Goal: Transaction & Acquisition: Purchase product/service

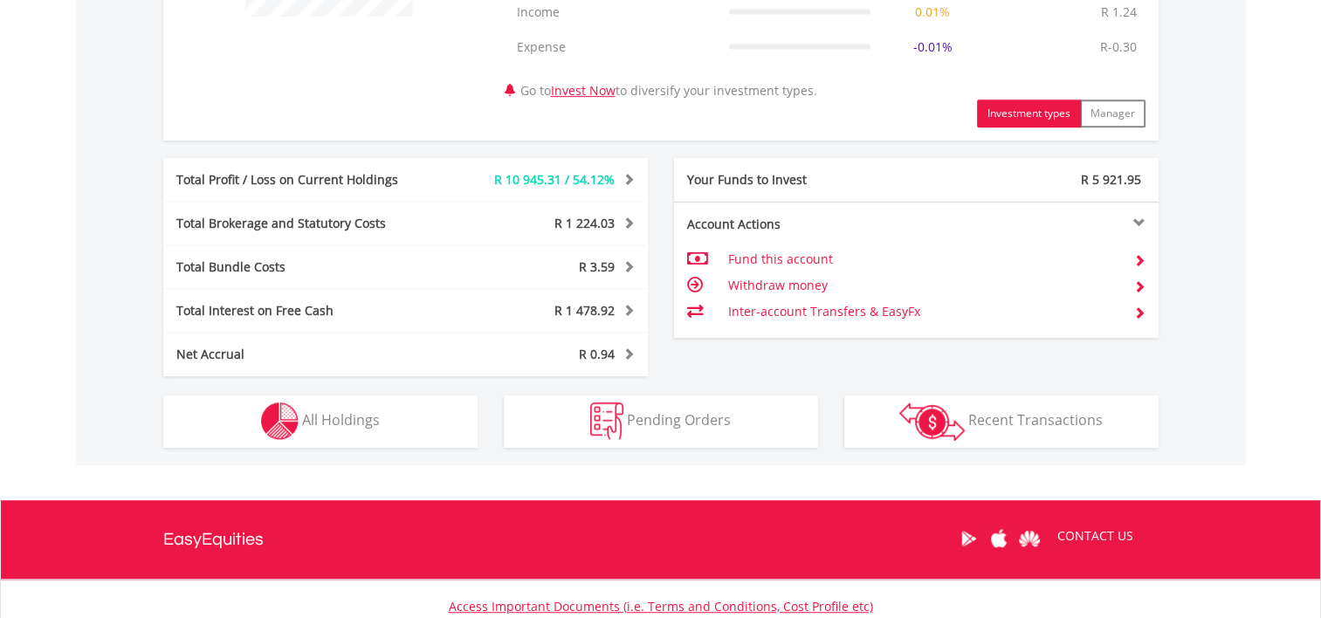
scroll to position [831, 0]
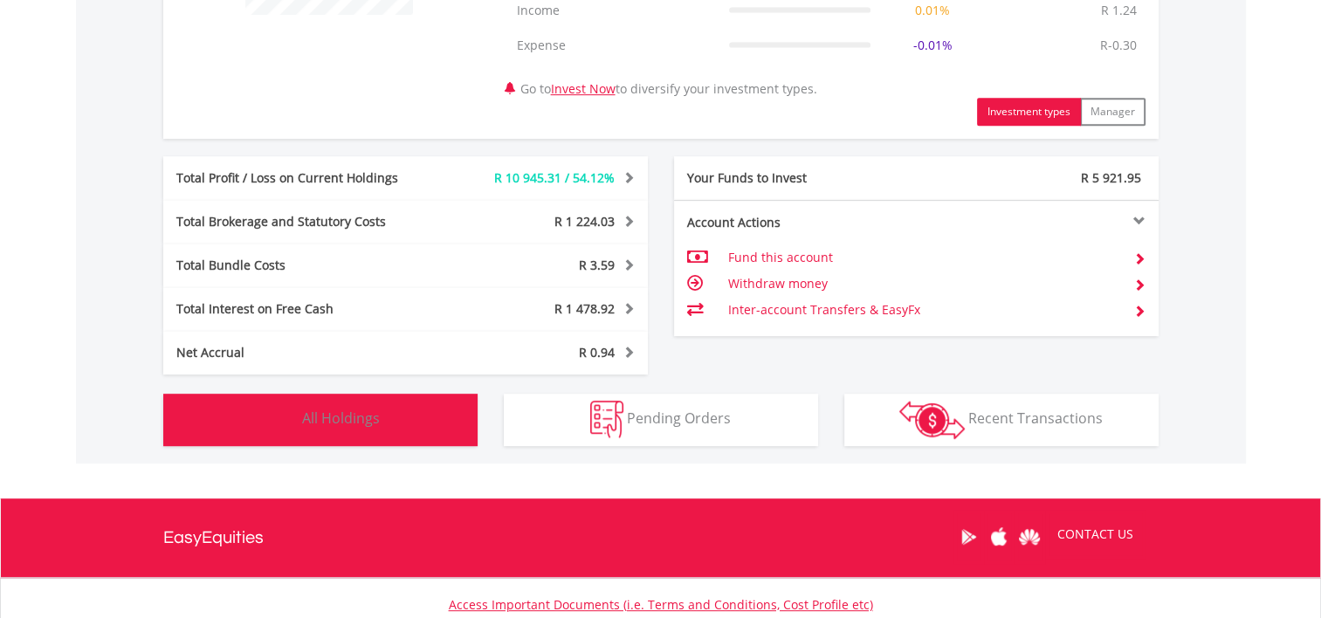
click at [357, 433] on button "Holdings All Holdings" at bounding box center [320, 420] width 314 height 52
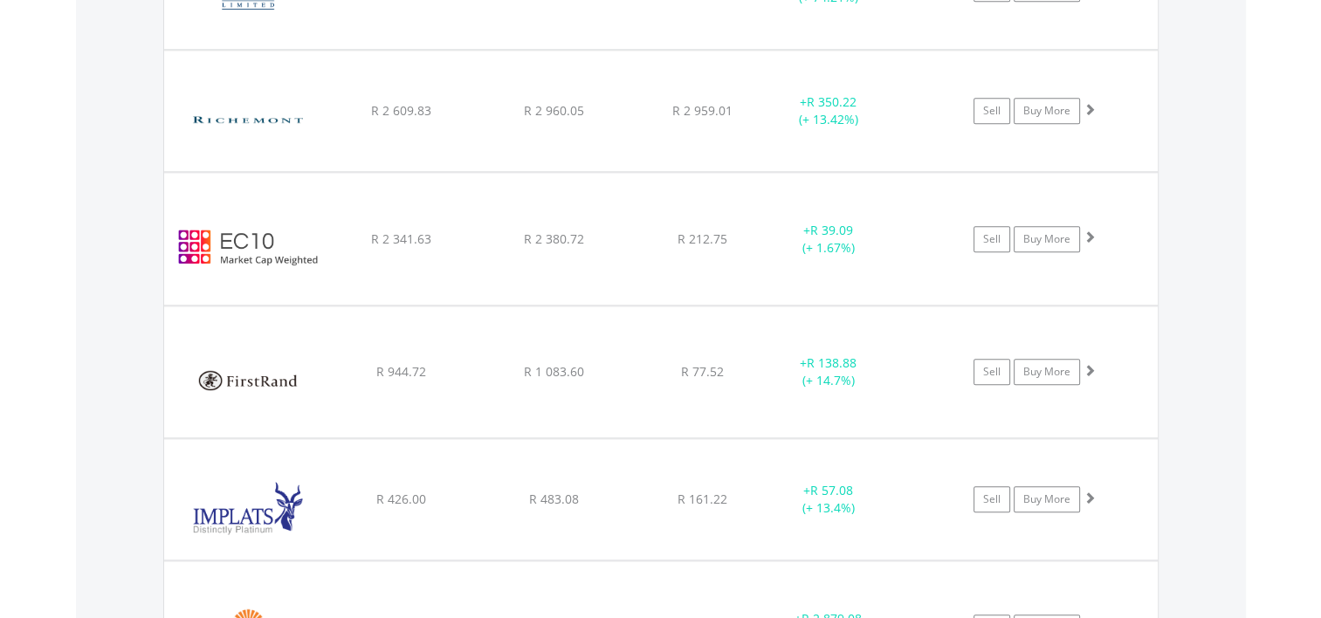
scroll to position [1913, 0]
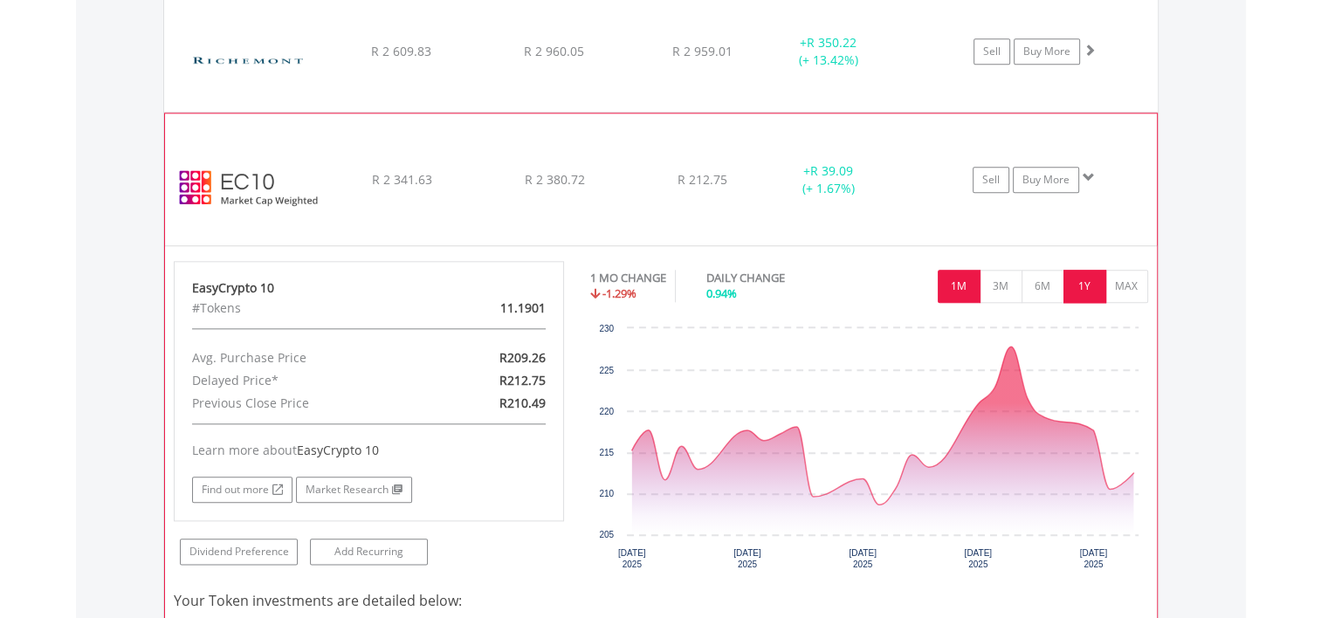
click at [1087, 278] on button "1Y" at bounding box center [1084, 286] width 43 height 33
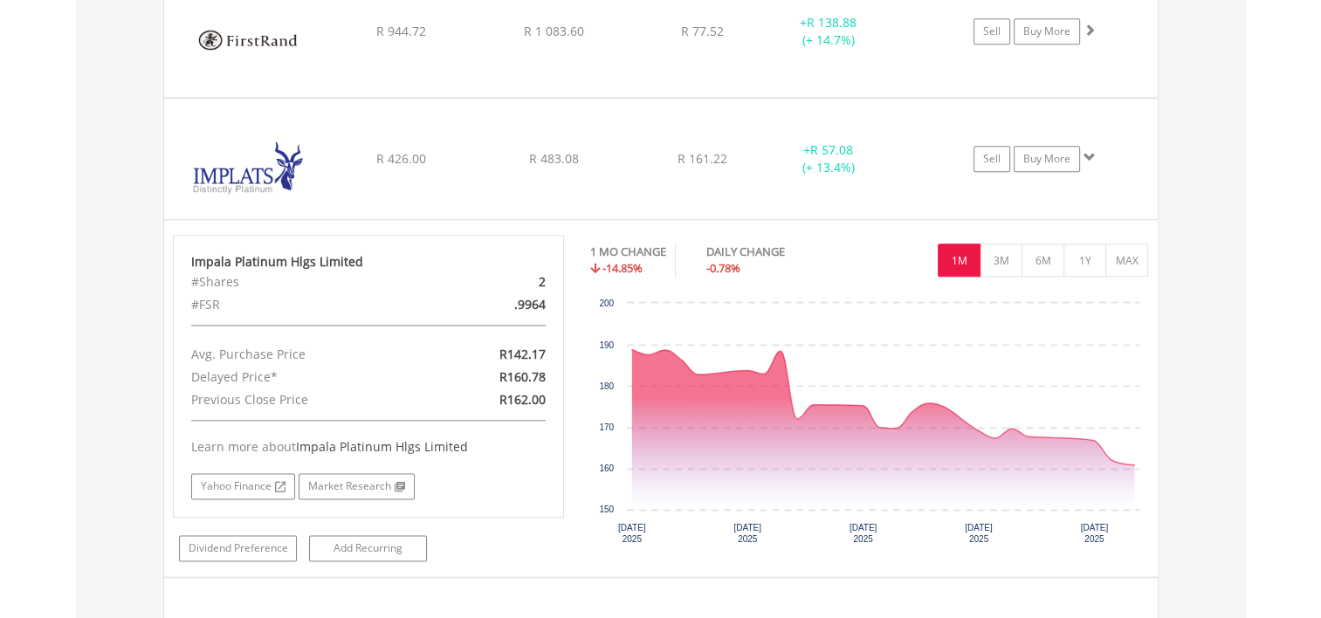
scroll to position [2220, 0]
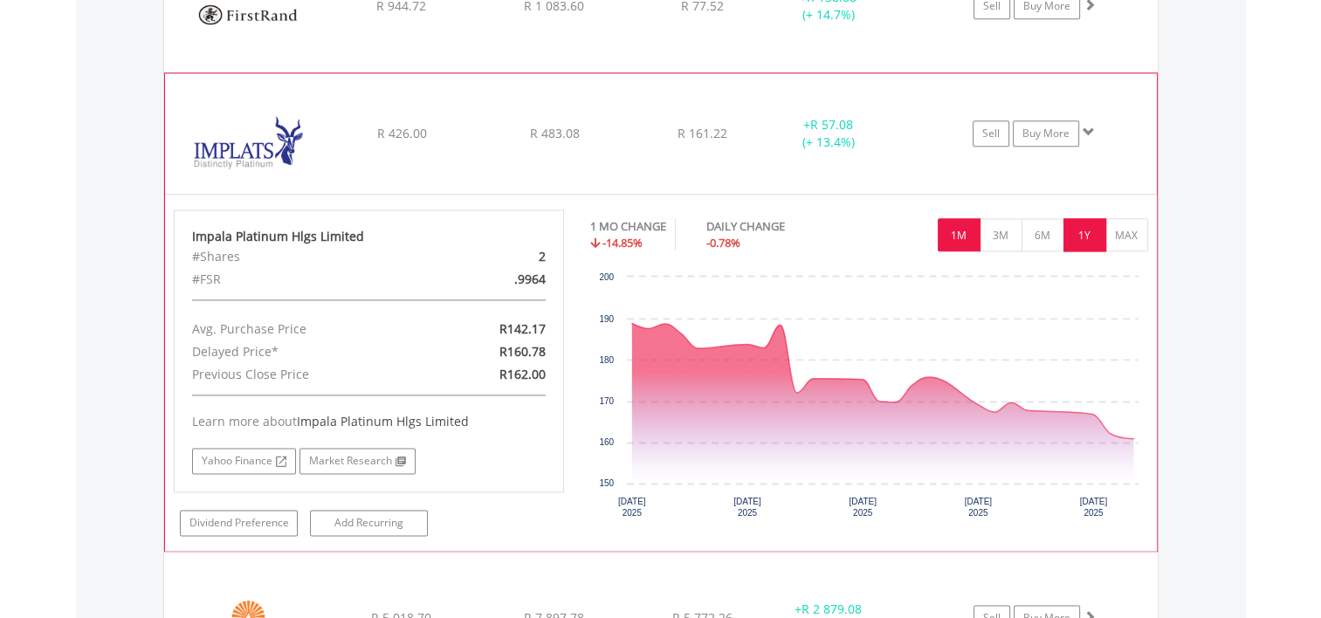
click at [1076, 230] on button "1Y" at bounding box center [1084, 234] width 43 height 33
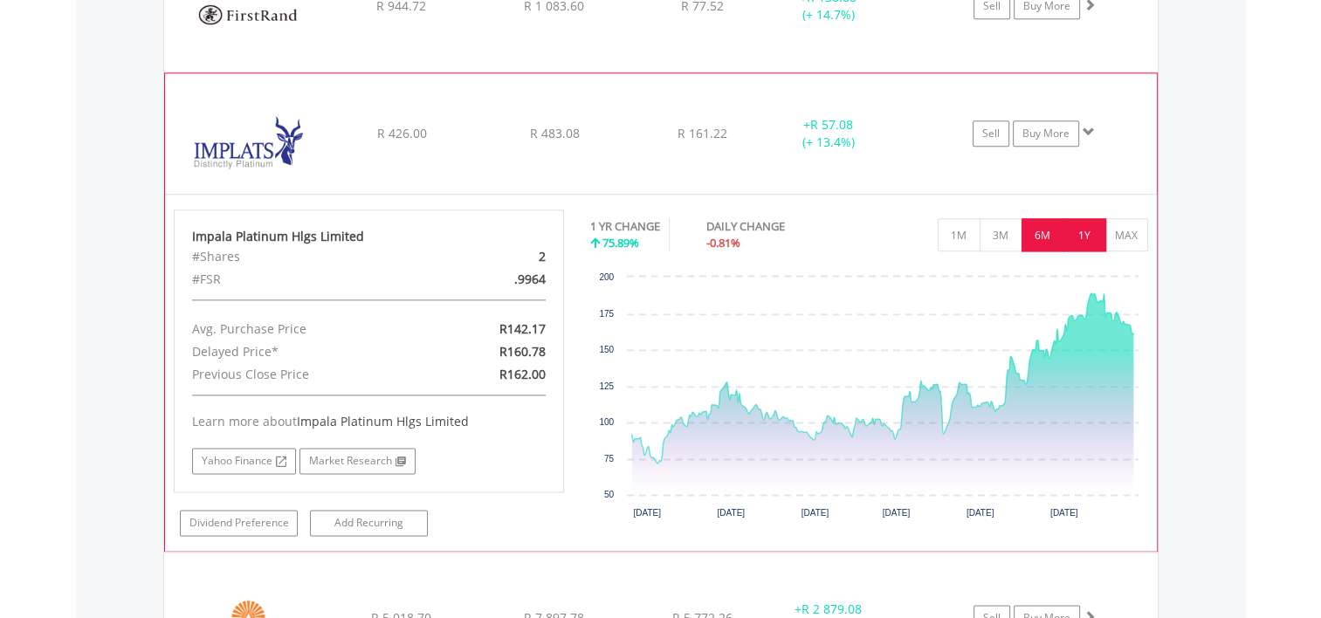
click at [1051, 227] on button "6M" at bounding box center [1042, 234] width 43 height 33
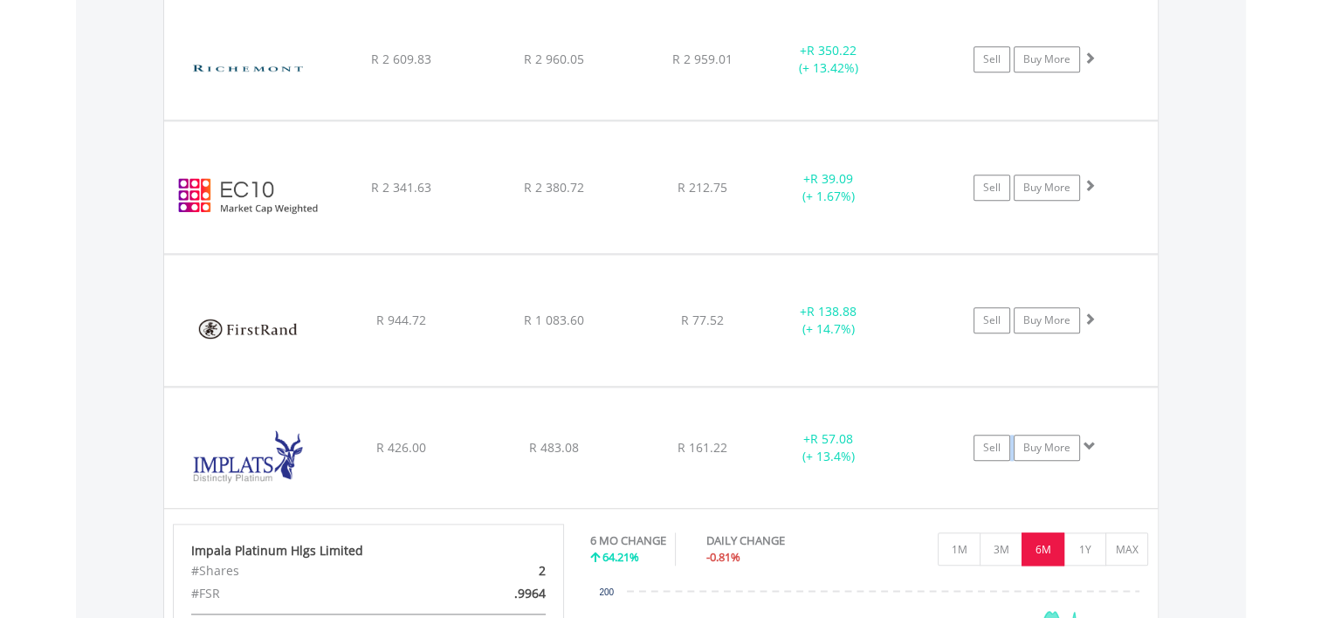
scroll to position [1892, 0]
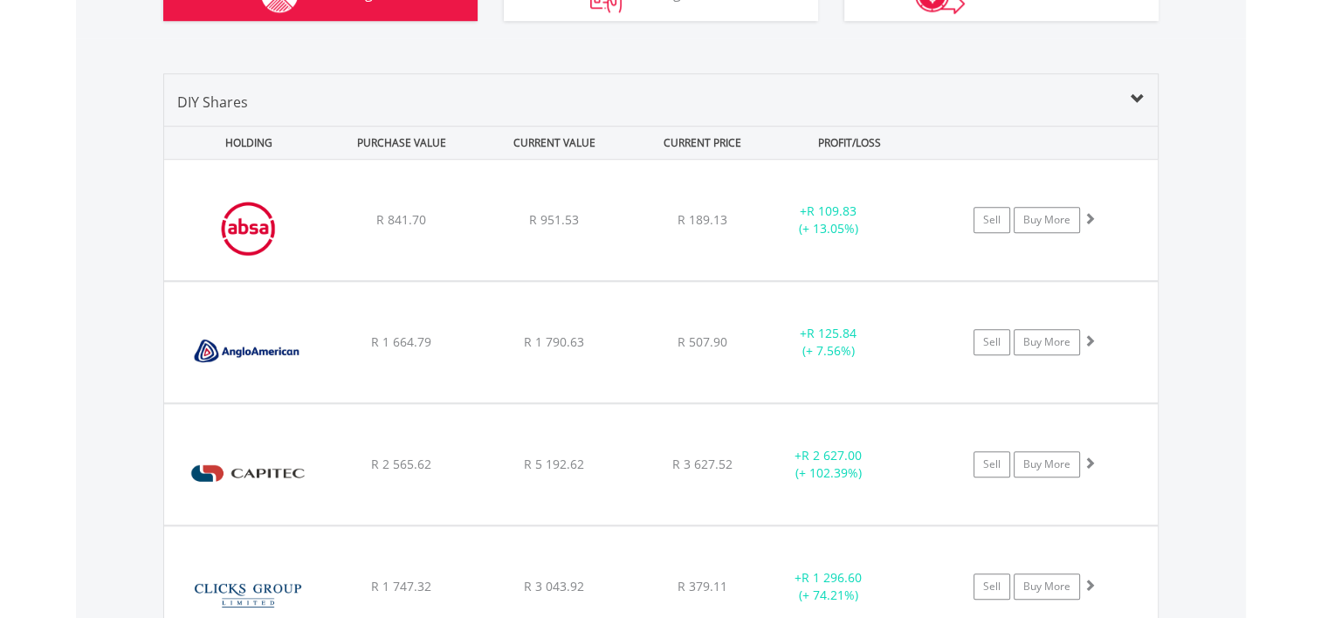
scroll to position [1252, 0]
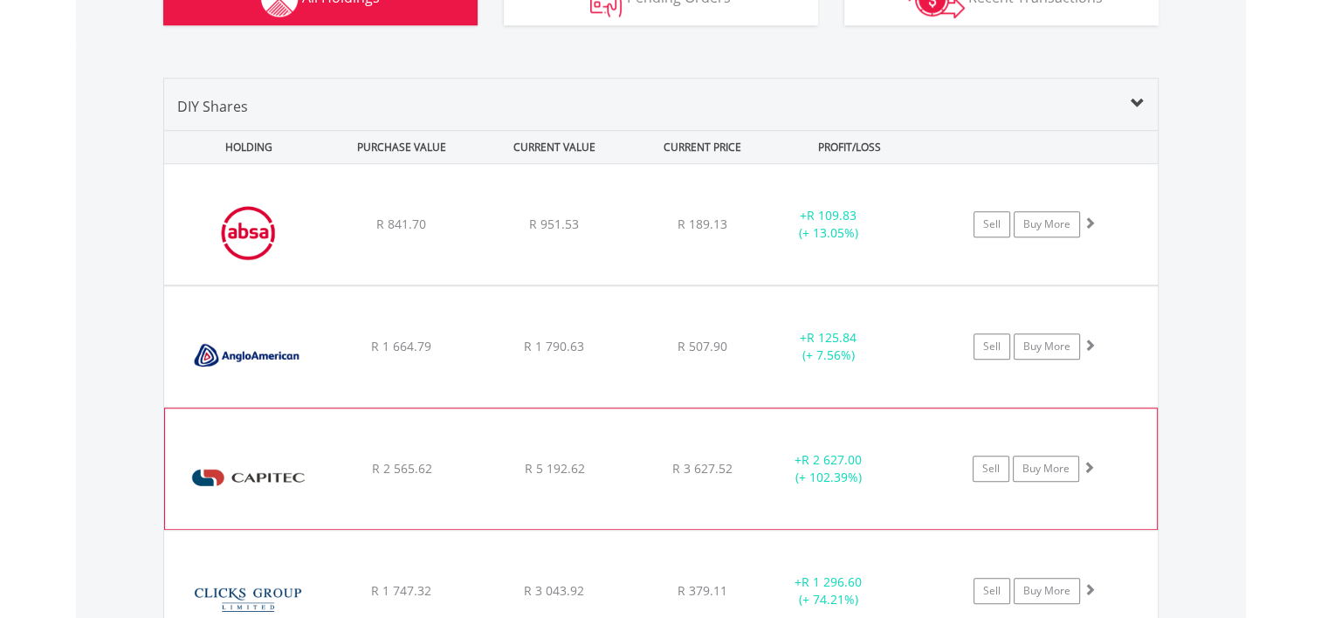
click at [910, 242] on div "+ R 2 627.00 (+ 102.39%)" at bounding box center [850, 224] width 175 height 35
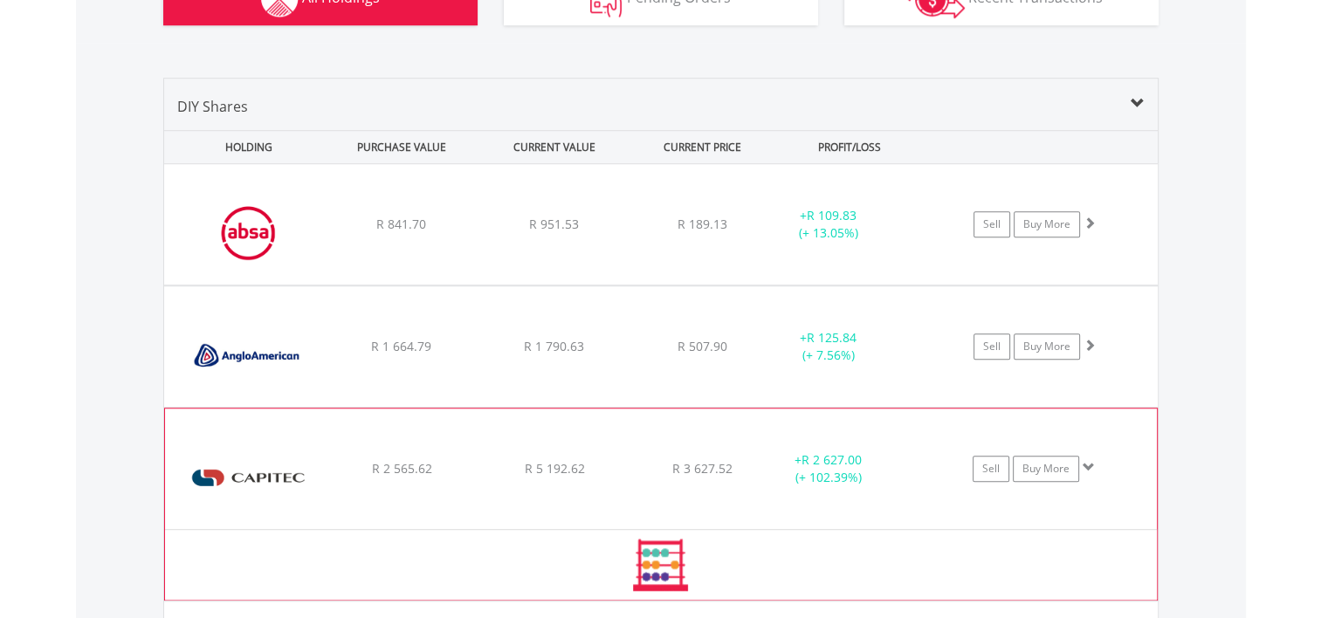
click at [910, 242] on div "+ R 2 627.00 (+ 102.39%)" at bounding box center [850, 224] width 175 height 35
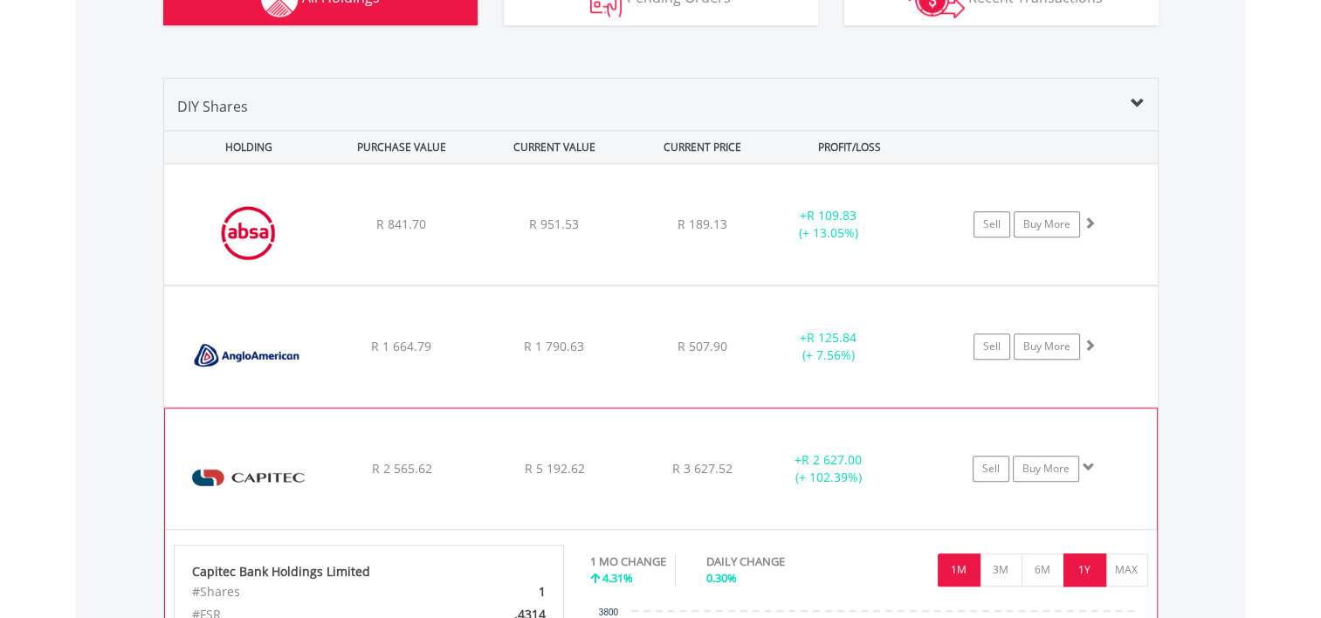
click at [1093, 558] on button "1Y" at bounding box center [1084, 569] width 43 height 33
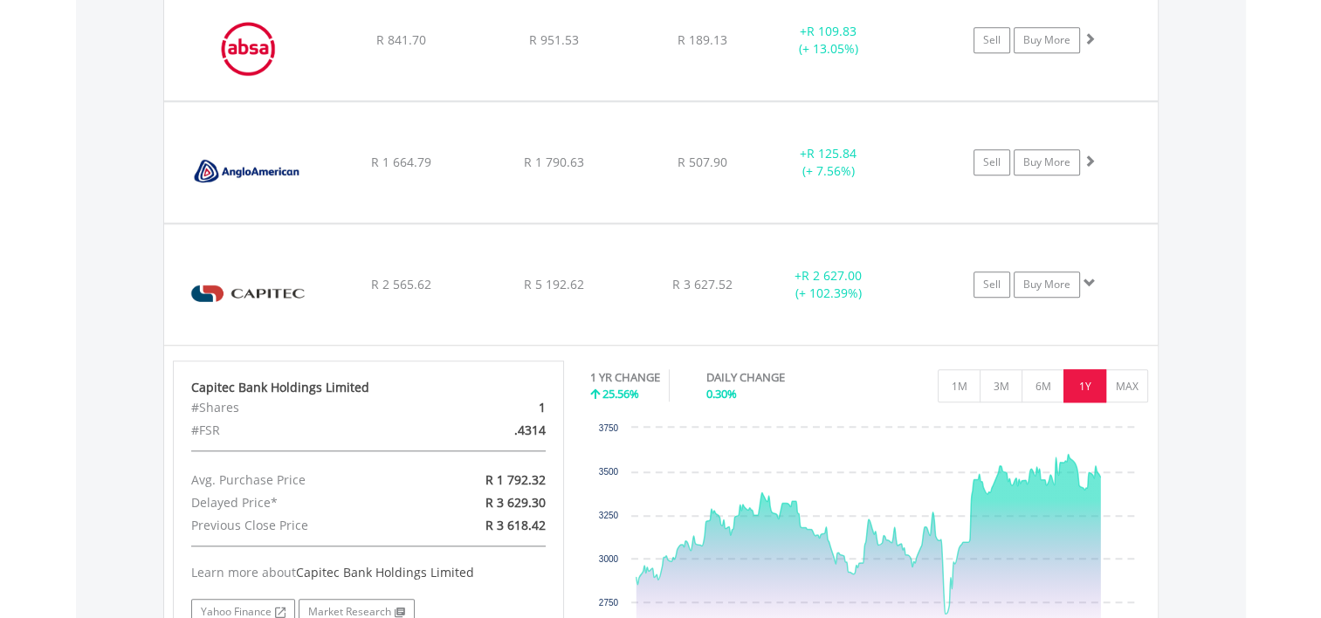
scroll to position [1561, 0]
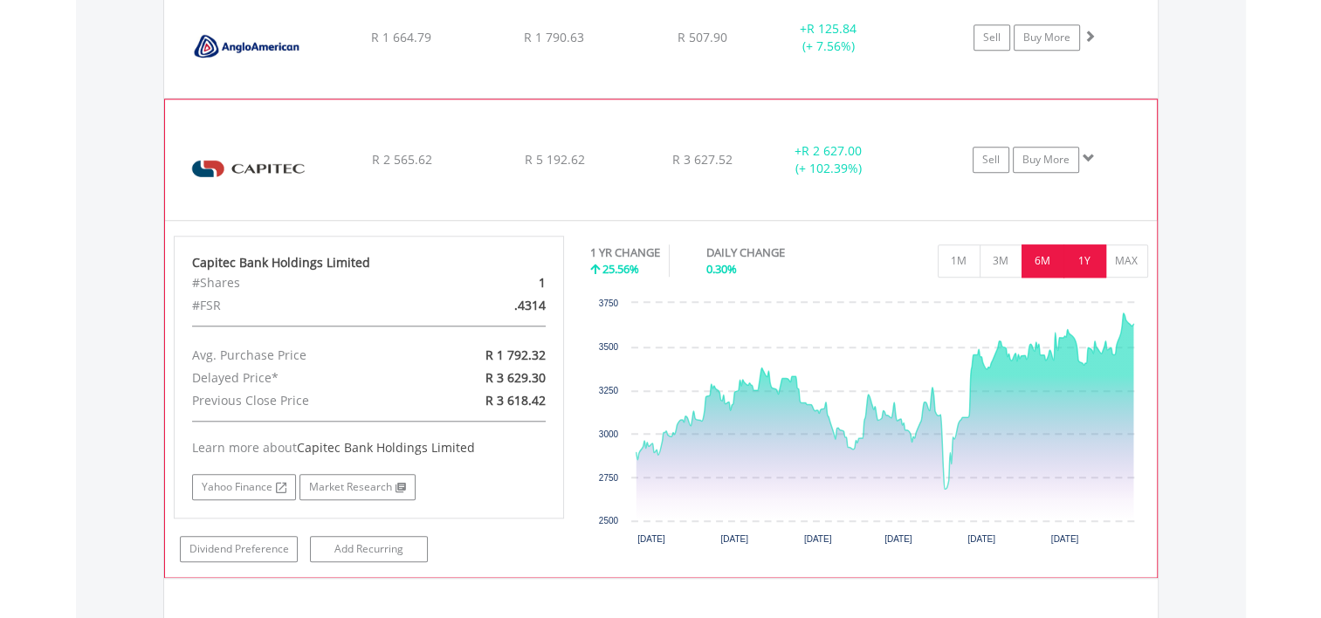
click at [1036, 252] on button "6M" at bounding box center [1042, 260] width 43 height 33
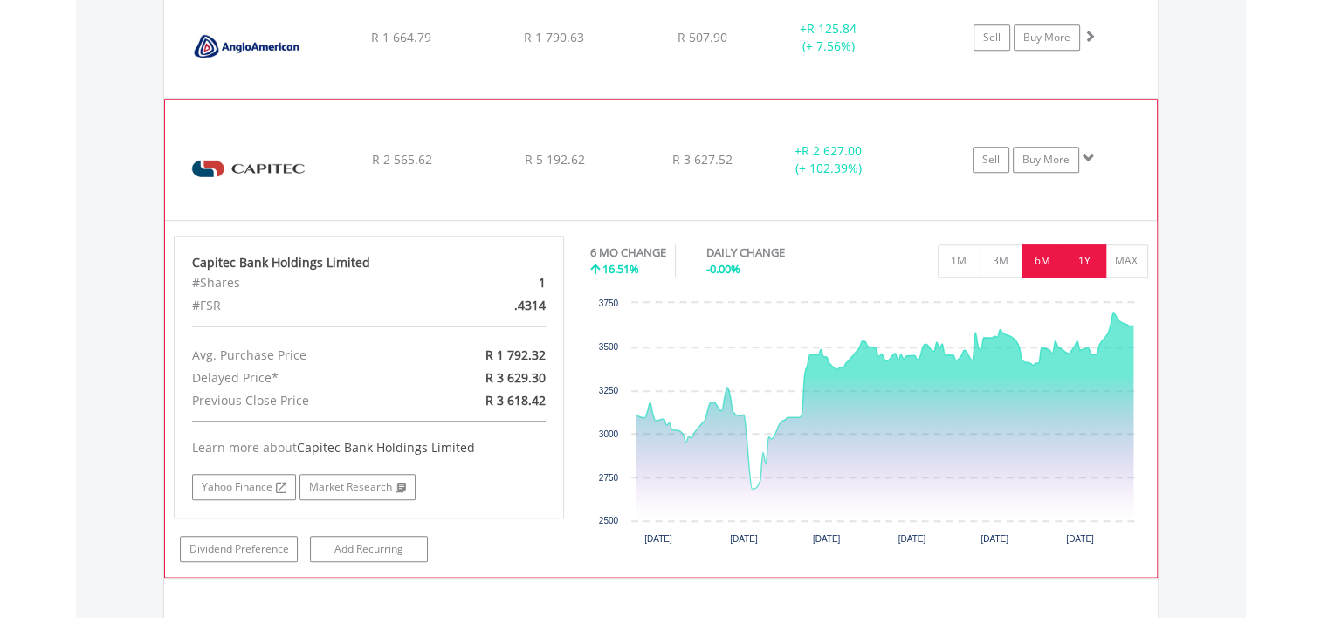
click at [1094, 262] on button "1Y" at bounding box center [1084, 260] width 43 height 33
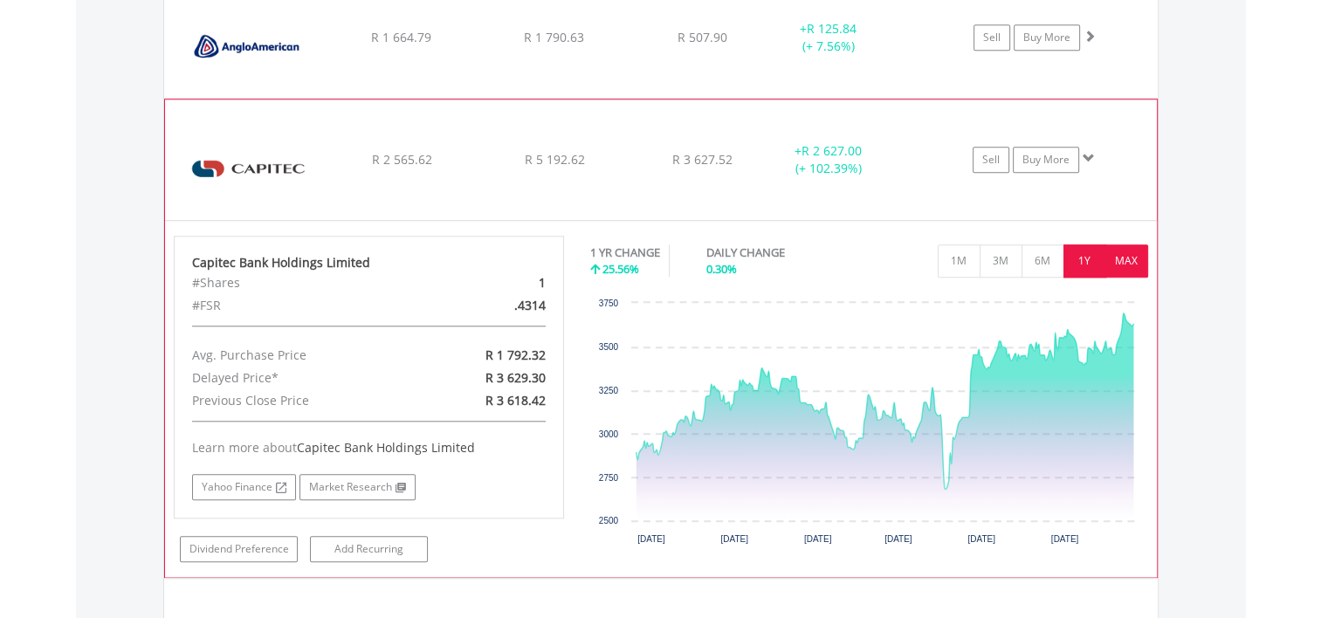
click at [1126, 255] on button "MAX" at bounding box center [1126, 260] width 43 height 33
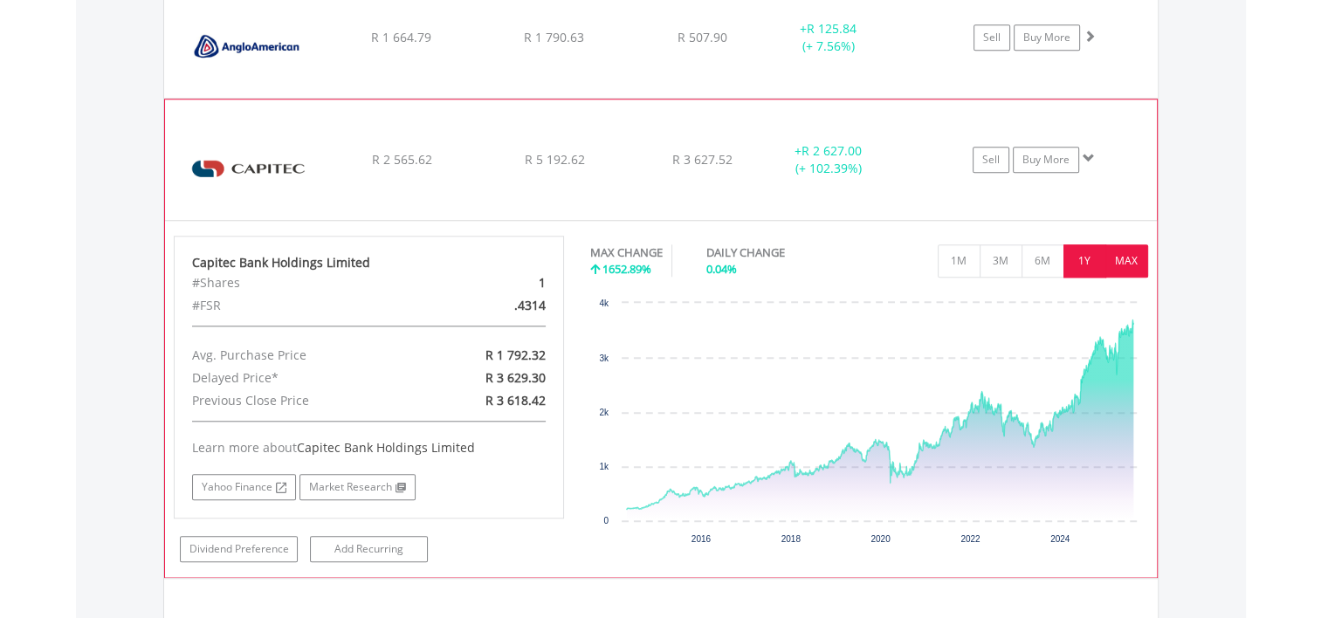
click at [1100, 251] on button "1Y" at bounding box center [1084, 260] width 43 height 33
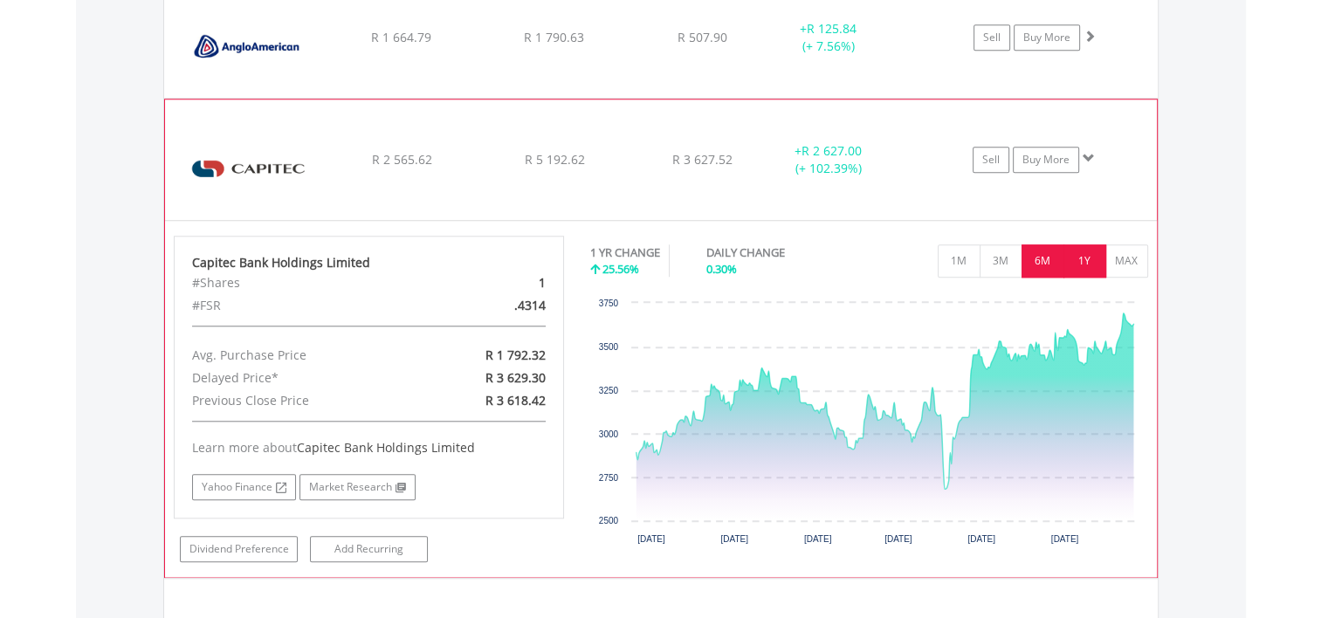
click at [1059, 250] on button "6M" at bounding box center [1042, 260] width 43 height 33
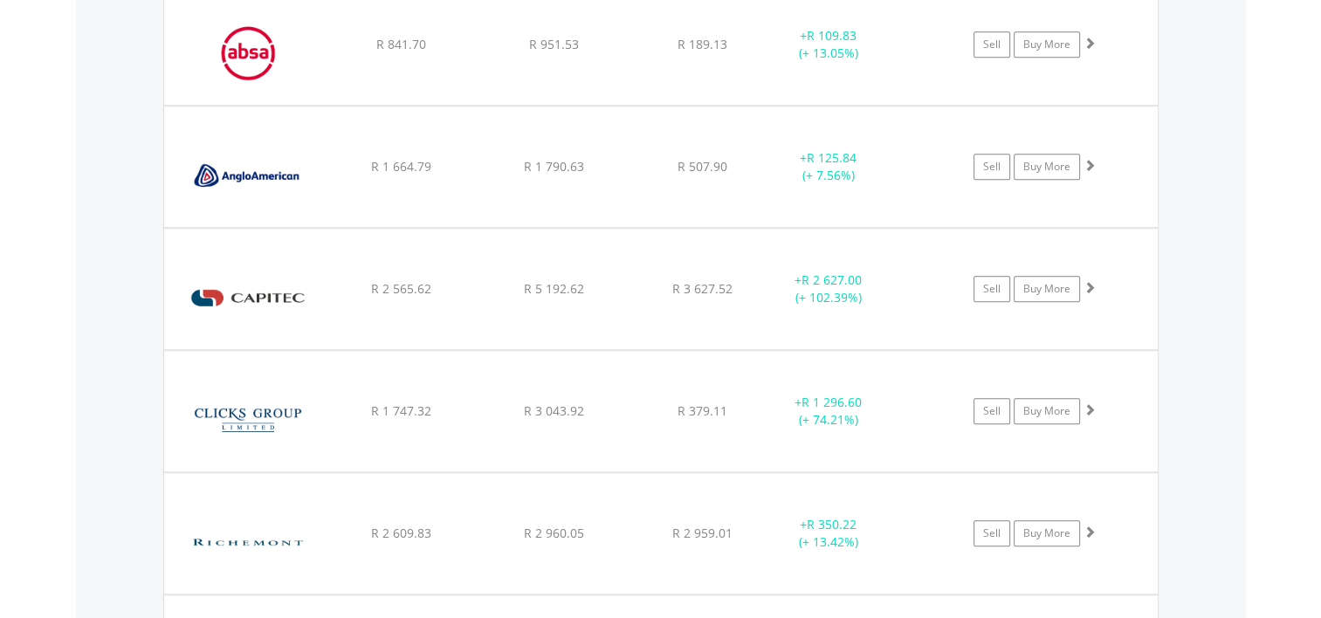
scroll to position [1469, 0]
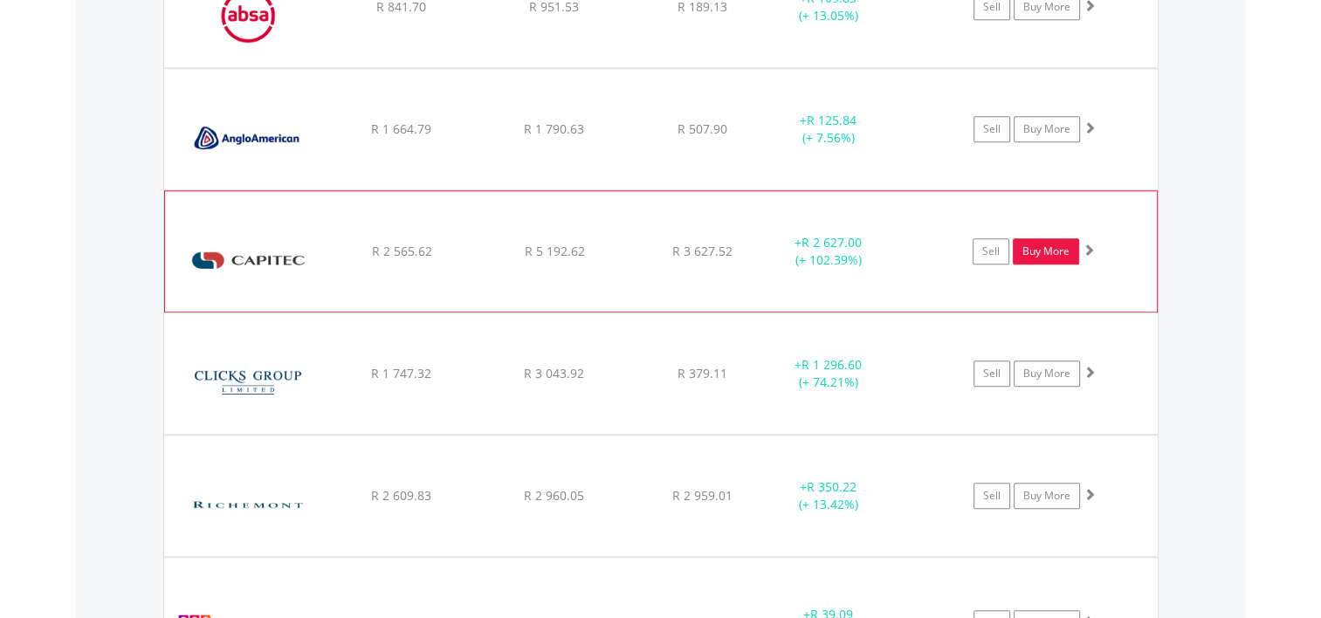
click at [1049, 251] on link "Buy More" at bounding box center [1046, 251] width 66 height 26
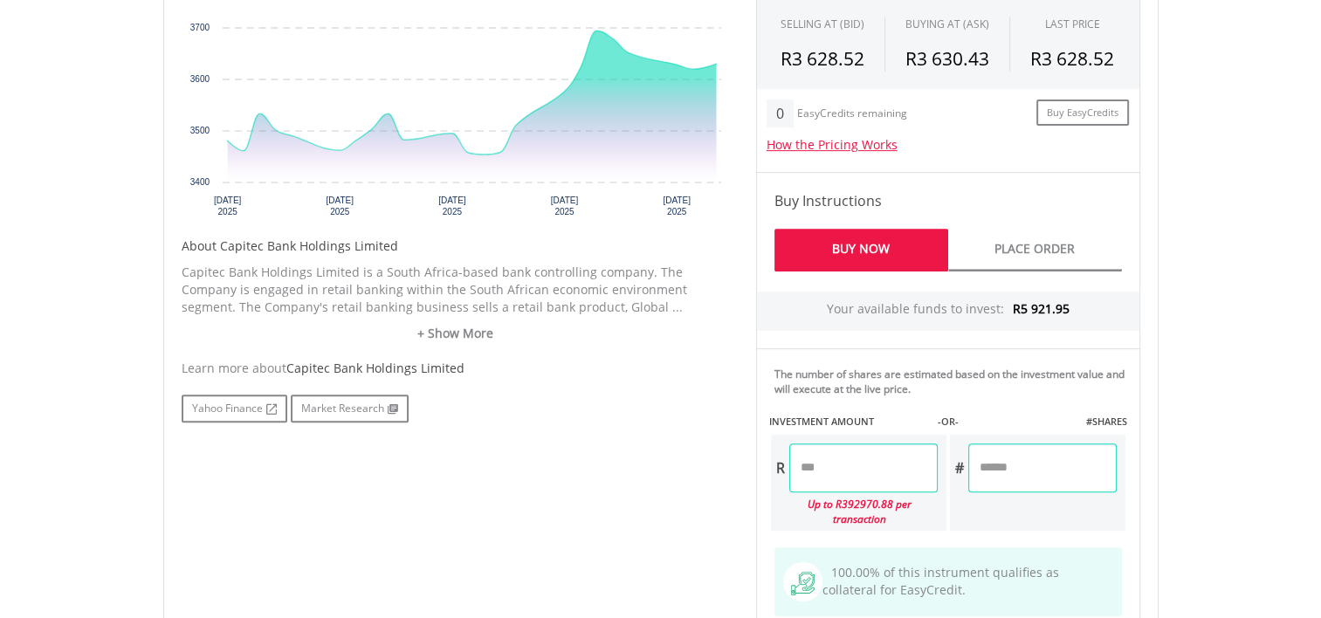
scroll to position [728, 0]
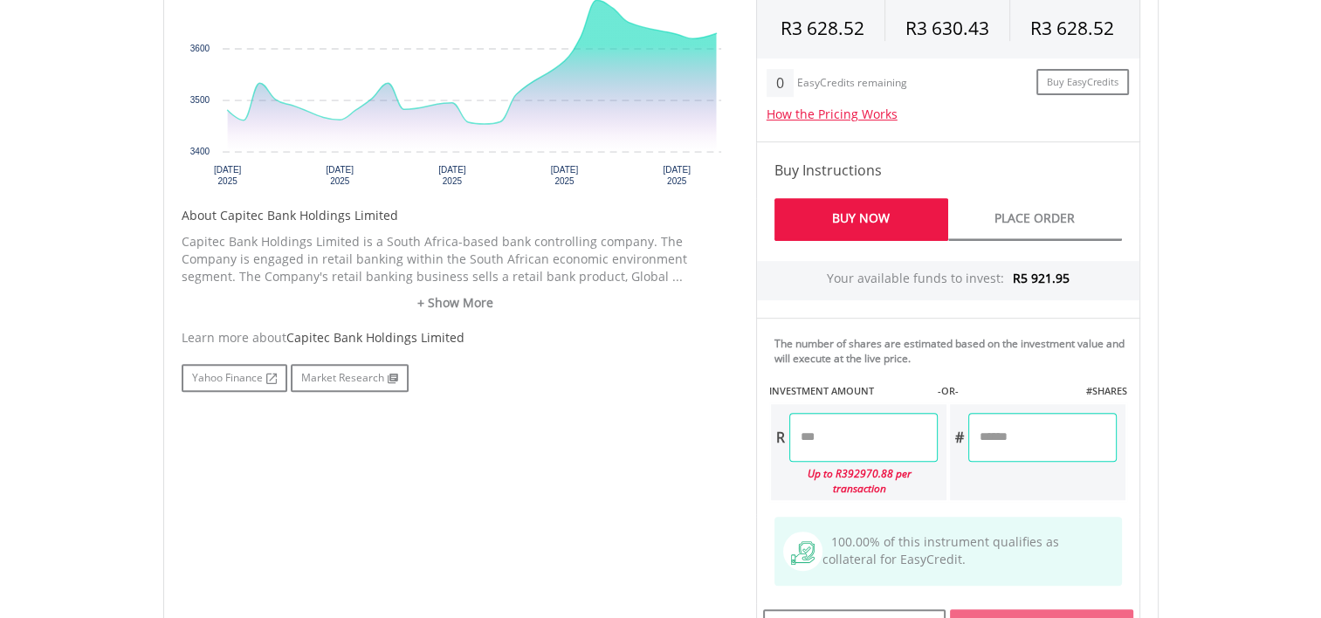
click at [1062, 433] on input "number" at bounding box center [1042, 437] width 148 height 49
type input "***"
type input "*******"
type input "***"
click at [905, 430] on div "Last Updated Price: 15-min. Delay* Price Update Cost: 2 Credits Request A Price…" at bounding box center [948, 267] width 410 height 779
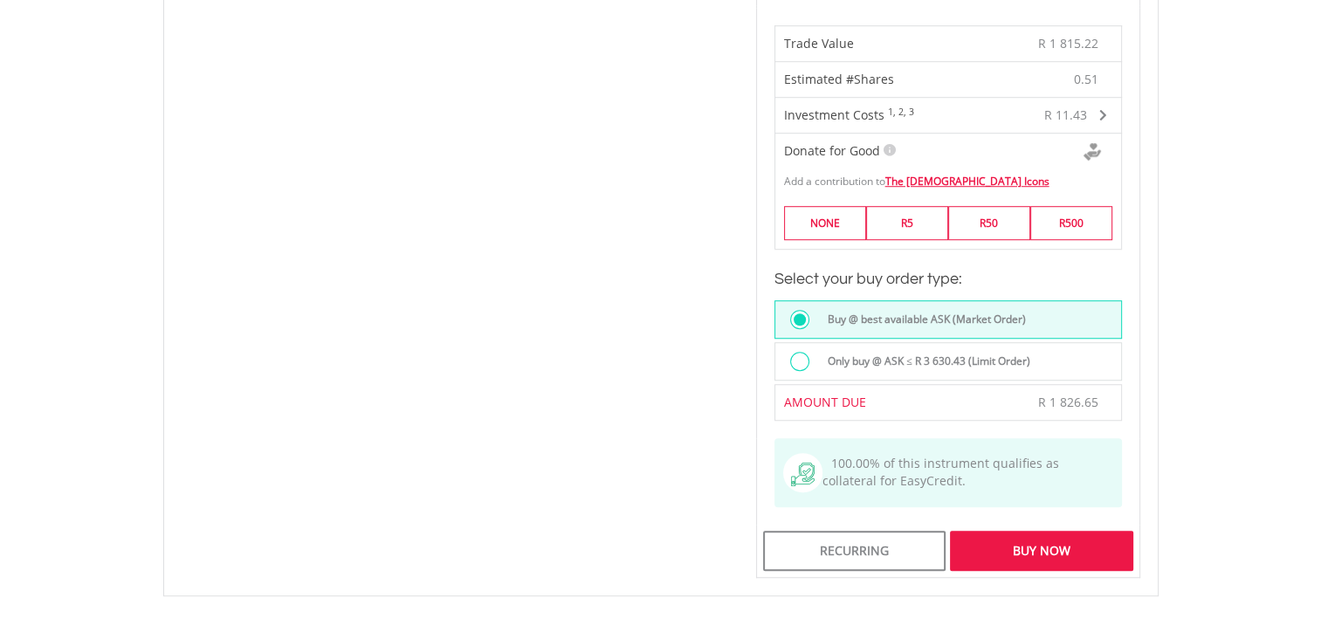
scroll to position [1286, 0]
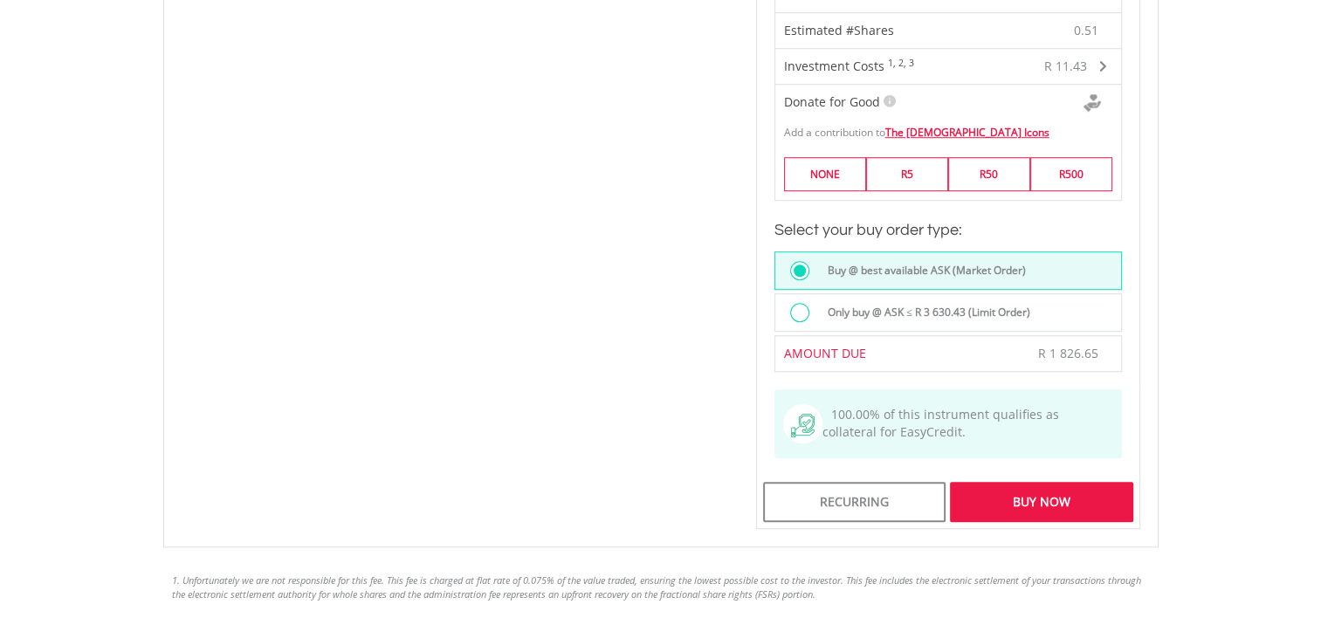
click at [1050, 482] on div "Buy Now" at bounding box center [1041, 502] width 182 height 40
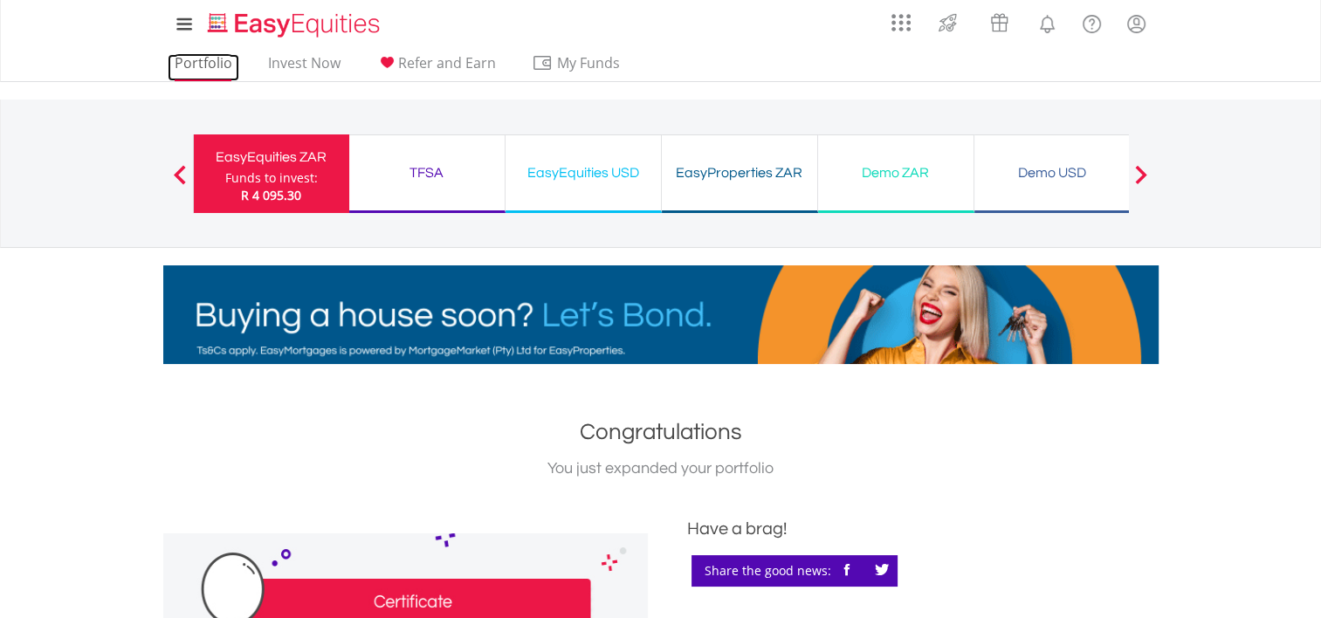
click at [209, 66] on link "Portfolio" at bounding box center [204, 67] width 72 height 27
